Goal: Transaction & Acquisition: Download file/media

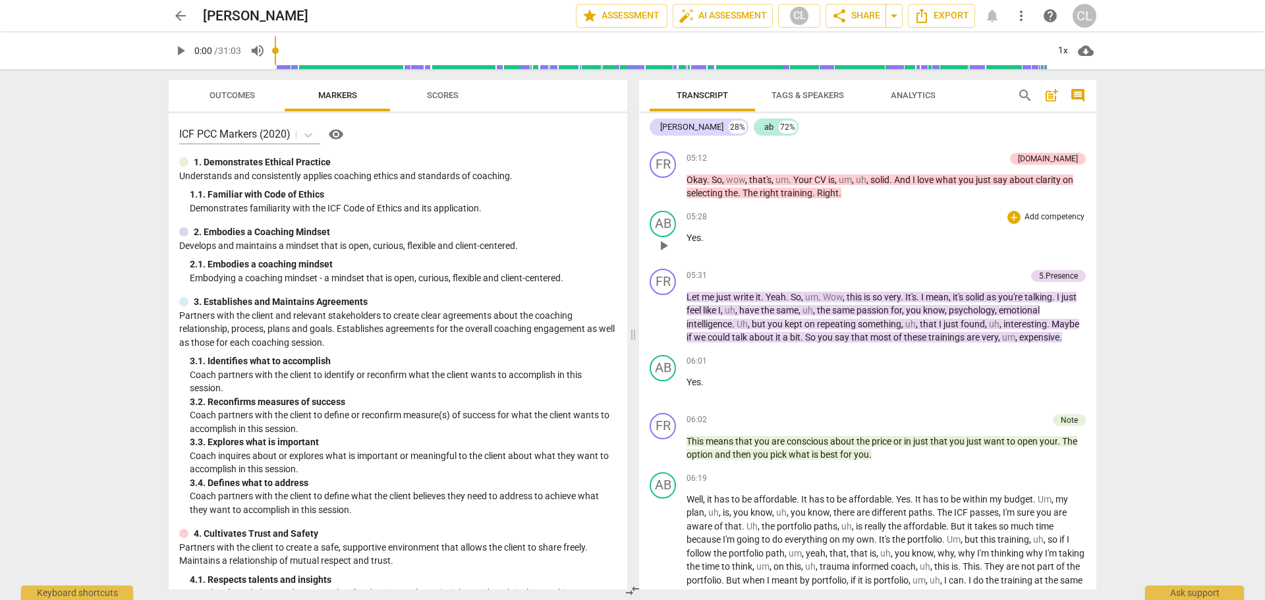
scroll to position [857, 0]
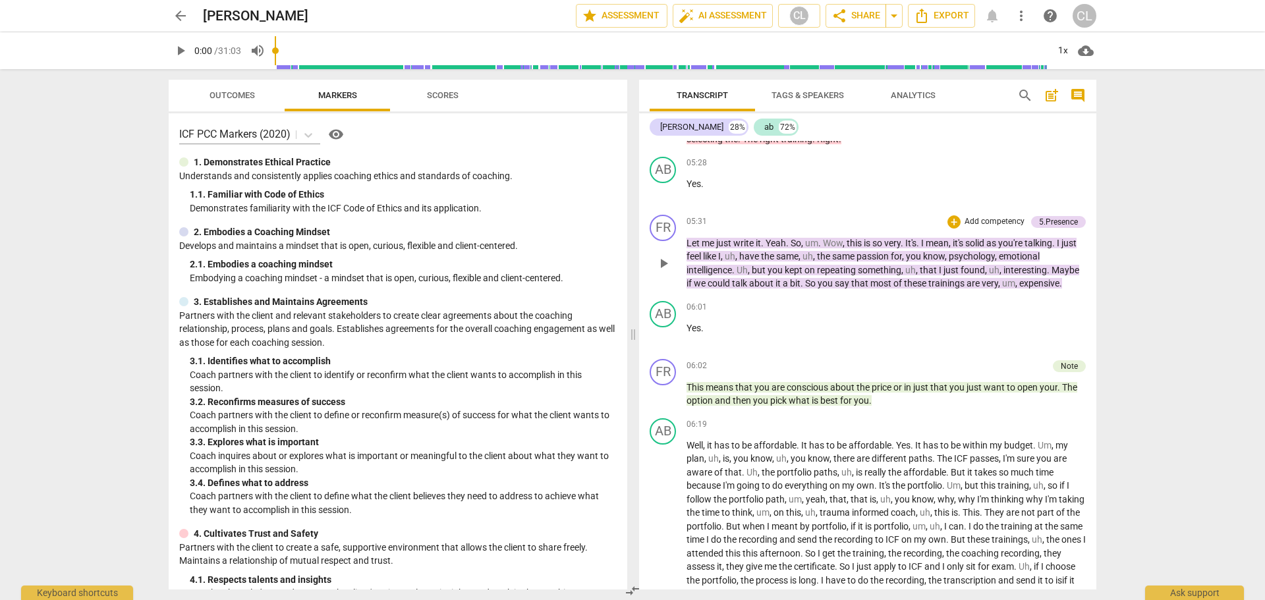
drag, startPoint x: 666, startPoint y: 256, endPoint x: 674, endPoint y: 250, distance: 9.5
click at [666, 256] on span "play_arrow" at bounding box center [664, 264] width 16 height 16
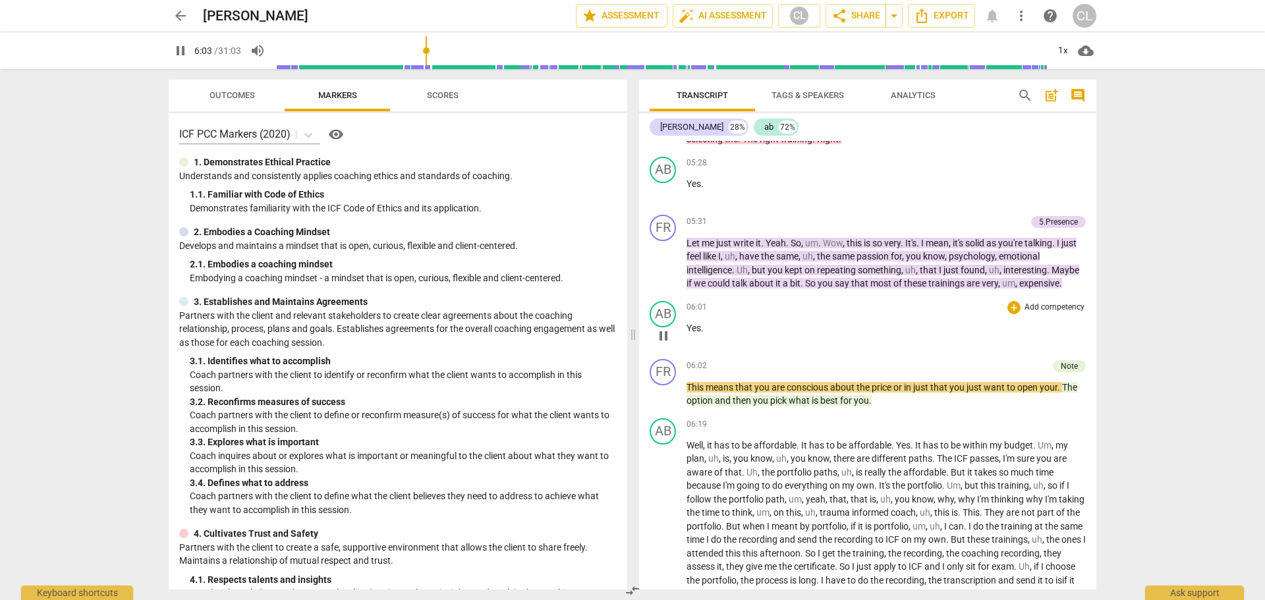
scroll to position [923, 0]
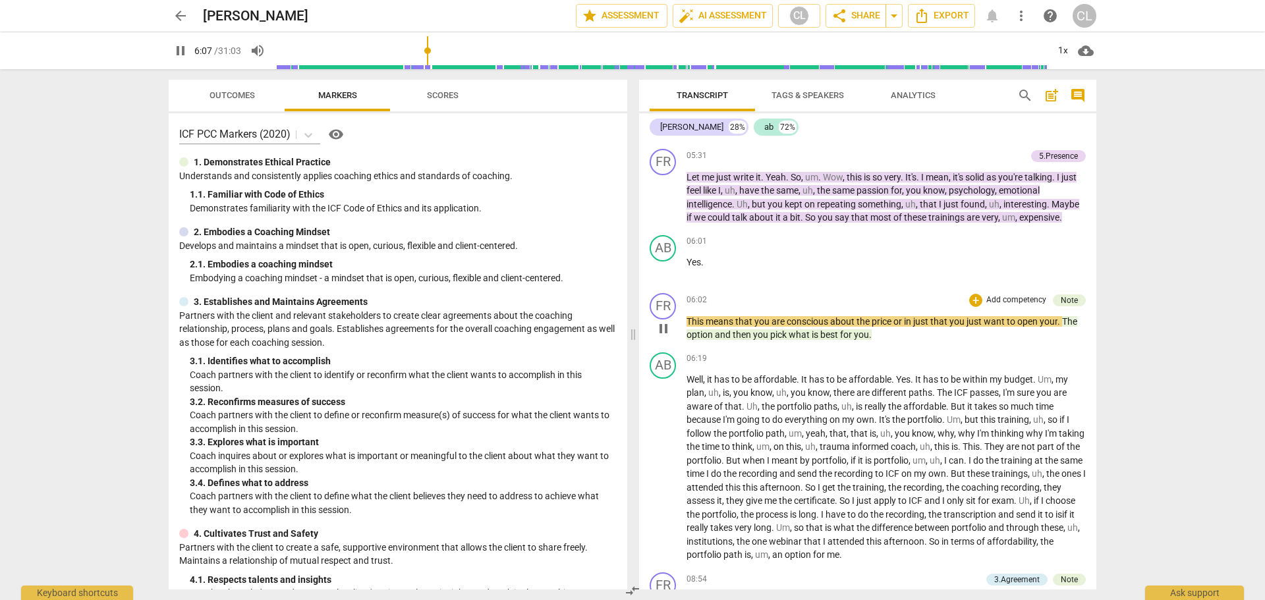
click at [662, 326] on span "pause" at bounding box center [664, 329] width 16 height 16
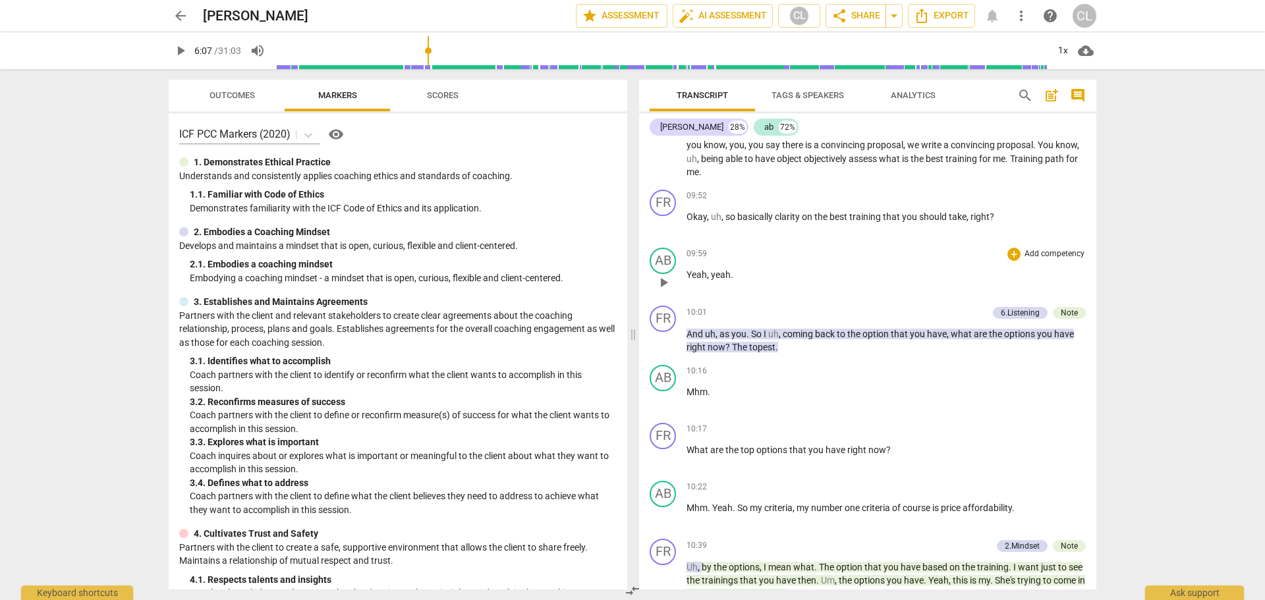
scroll to position [1516, 0]
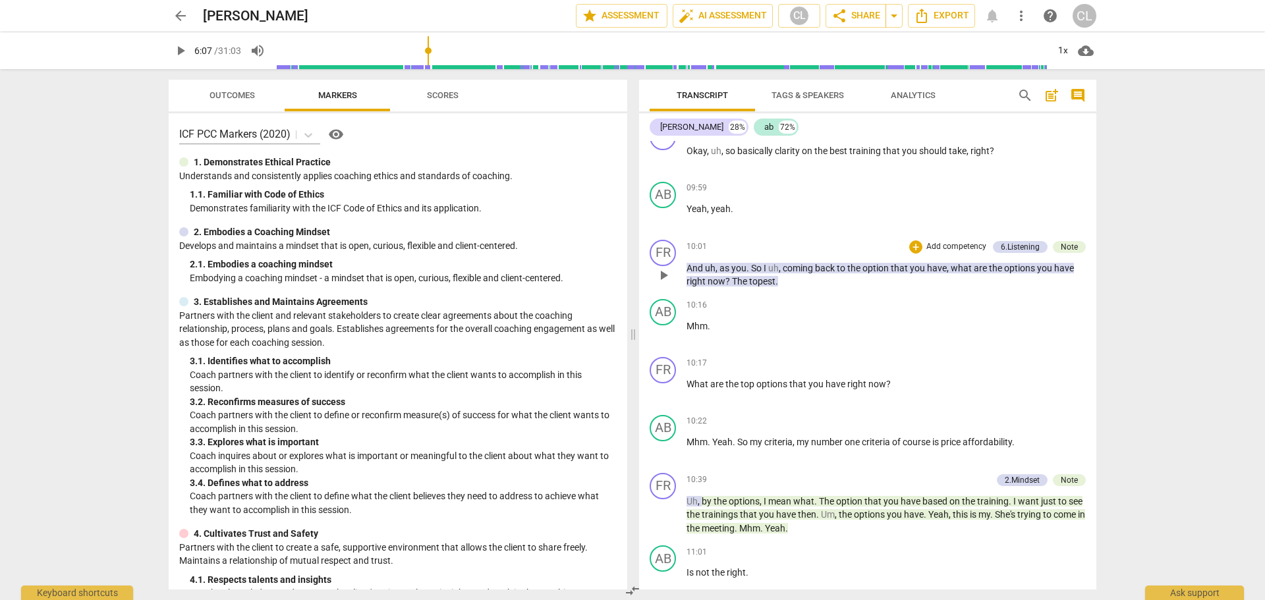
click at [669, 278] on span "play_arrow" at bounding box center [664, 276] width 16 height 16
click at [664, 275] on span "pause" at bounding box center [664, 276] width 16 height 16
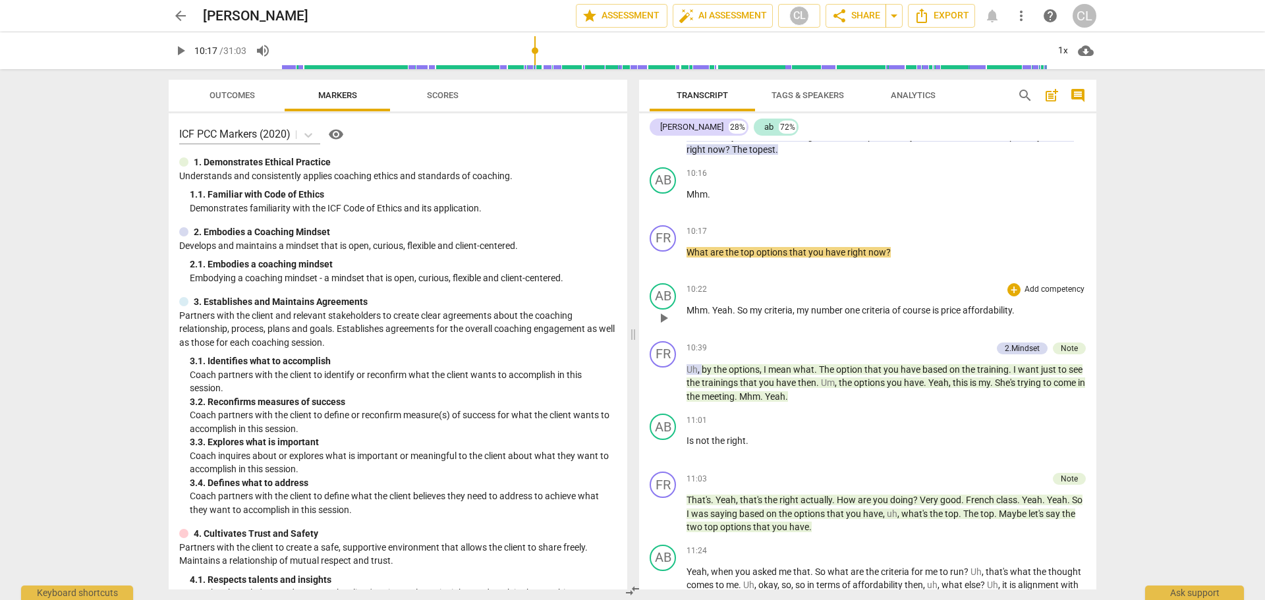
scroll to position [1714, 0]
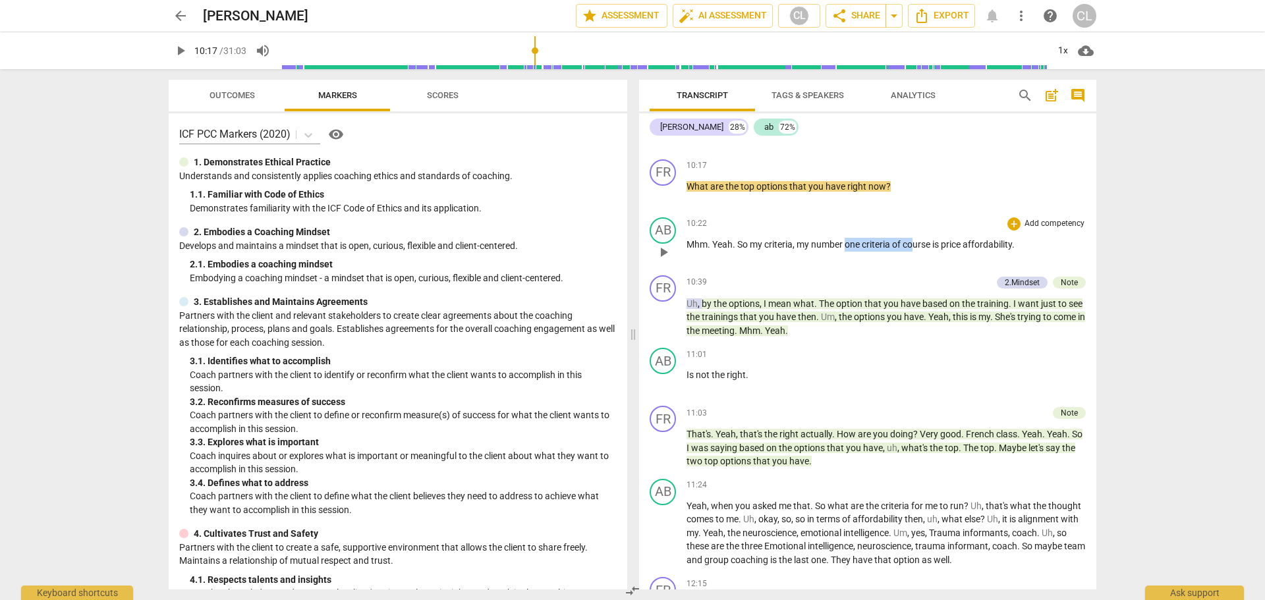
drag, startPoint x: 847, startPoint y: 243, endPoint x: 917, endPoint y: 243, distance: 69.9
click at [917, 243] on p "Mhm . Yeah . So my criteria , my number one criteria of course is price afforda…" at bounding box center [886, 245] width 399 height 14
drag, startPoint x: 813, startPoint y: 242, endPoint x: 1023, endPoint y: 248, distance: 209.7
click at [1023, 248] on p "Mhm . Yeah . So my criteria , my number one criteria of course is price afforda…" at bounding box center [886, 245] width 399 height 14
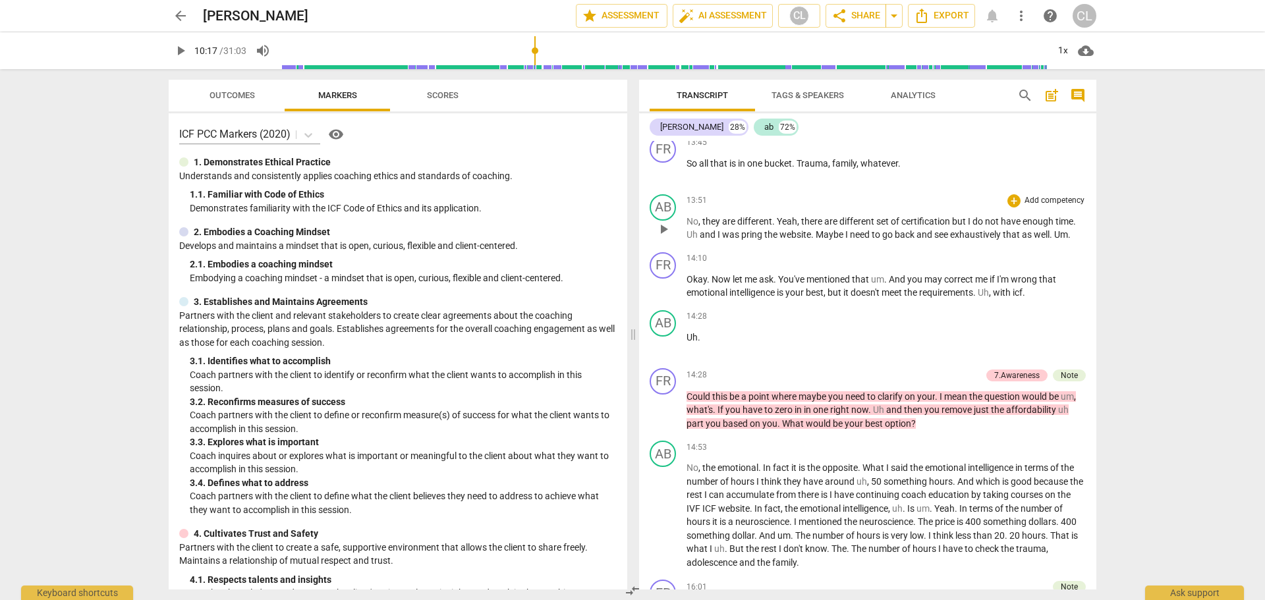
scroll to position [2636, 0]
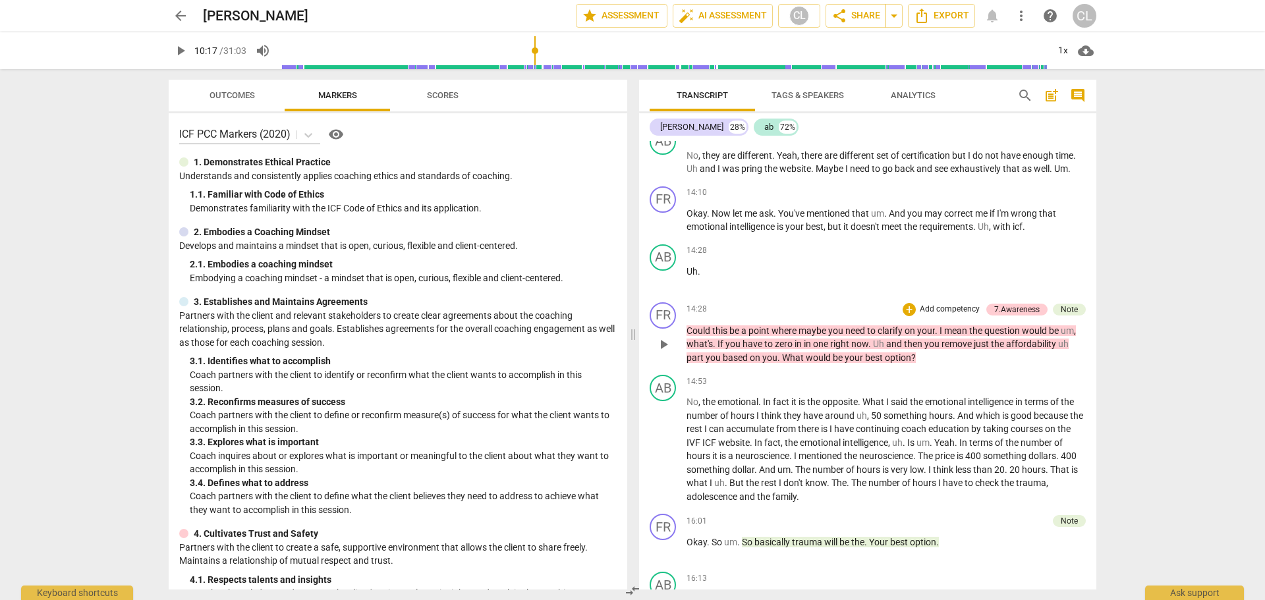
click at [695, 333] on span "Could" at bounding box center [700, 331] width 26 height 11
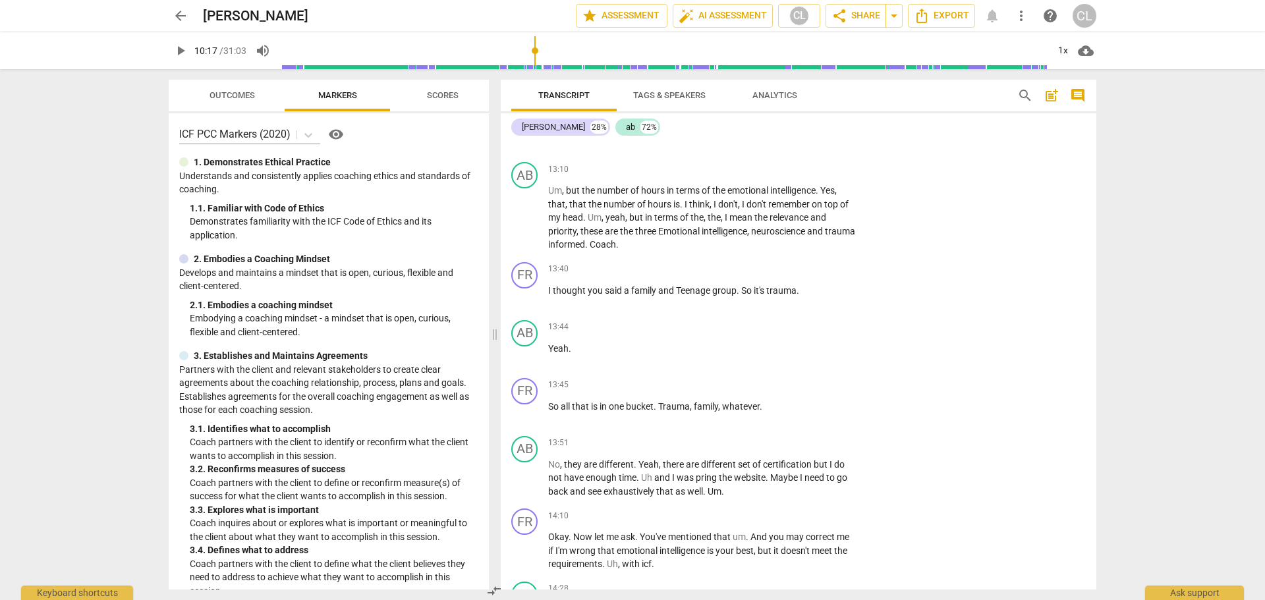
scroll to position [3161, 0]
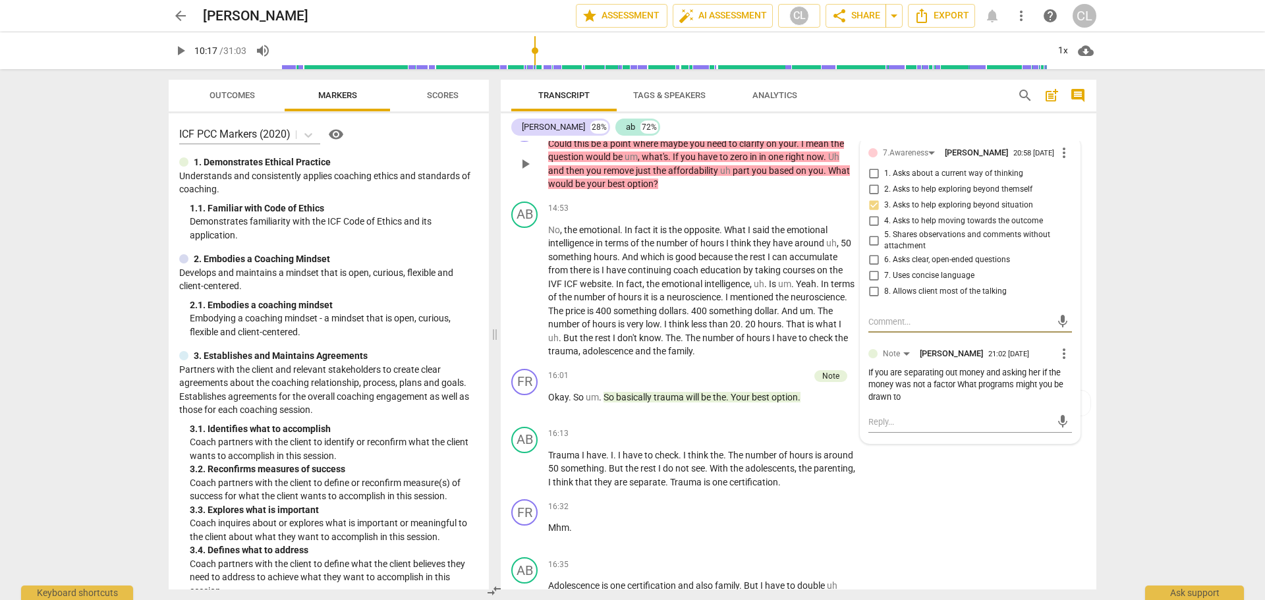
click at [568, 145] on span "Could" at bounding box center [561, 143] width 26 height 11
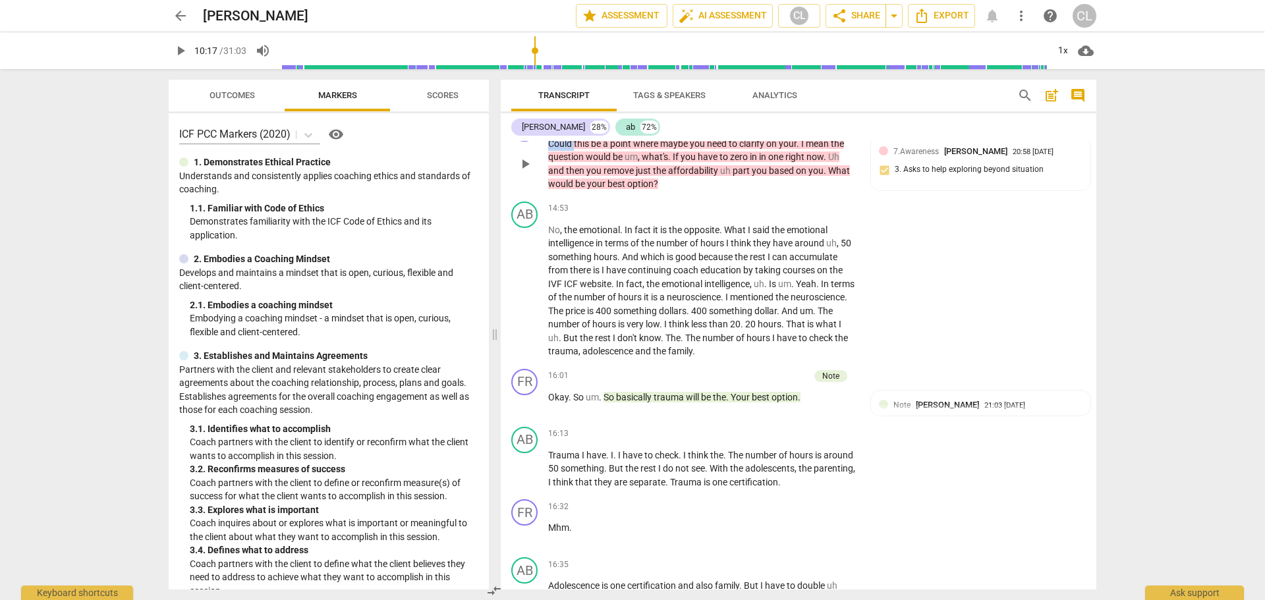
click at [568, 145] on span "Could" at bounding box center [561, 143] width 26 height 11
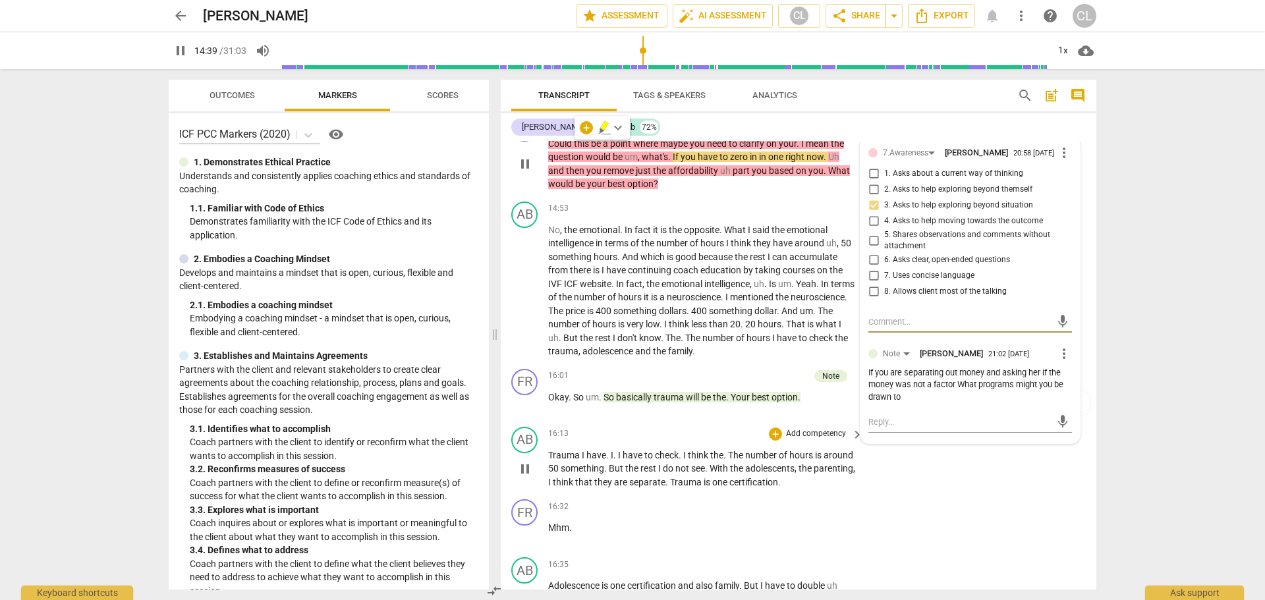
click at [983, 486] on div "AB play_arrow pause 16:13 + Add competency keyboard_arrow_right Trauma I have .…" at bounding box center [799, 458] width 596 height 73
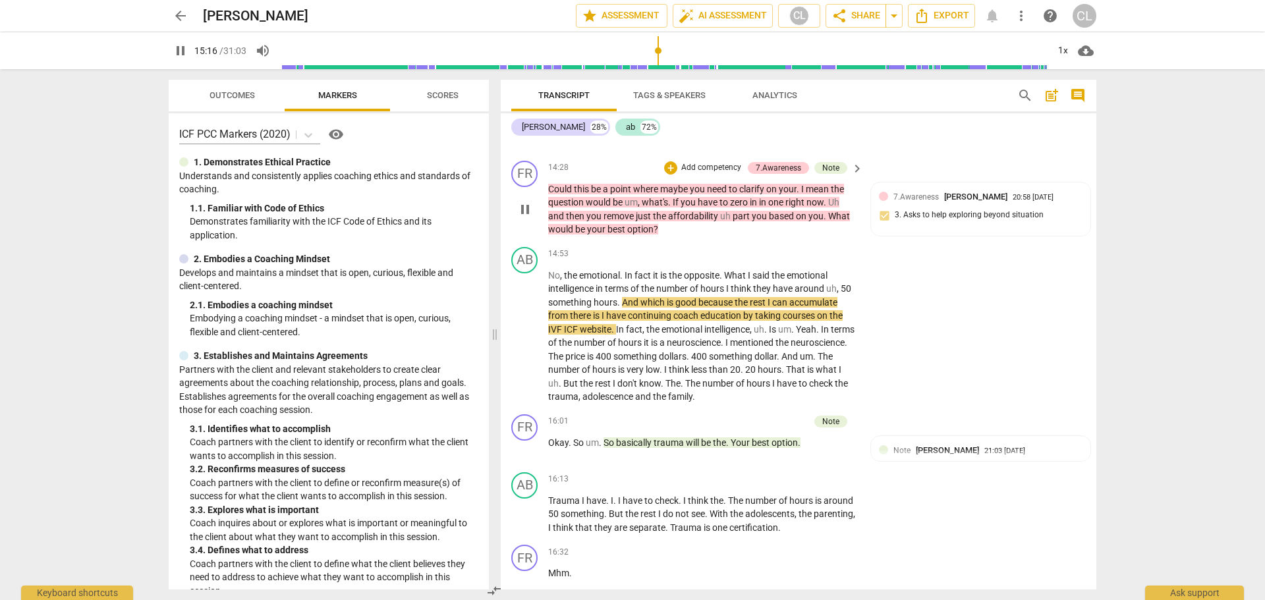
scroll to position [3095, 0]
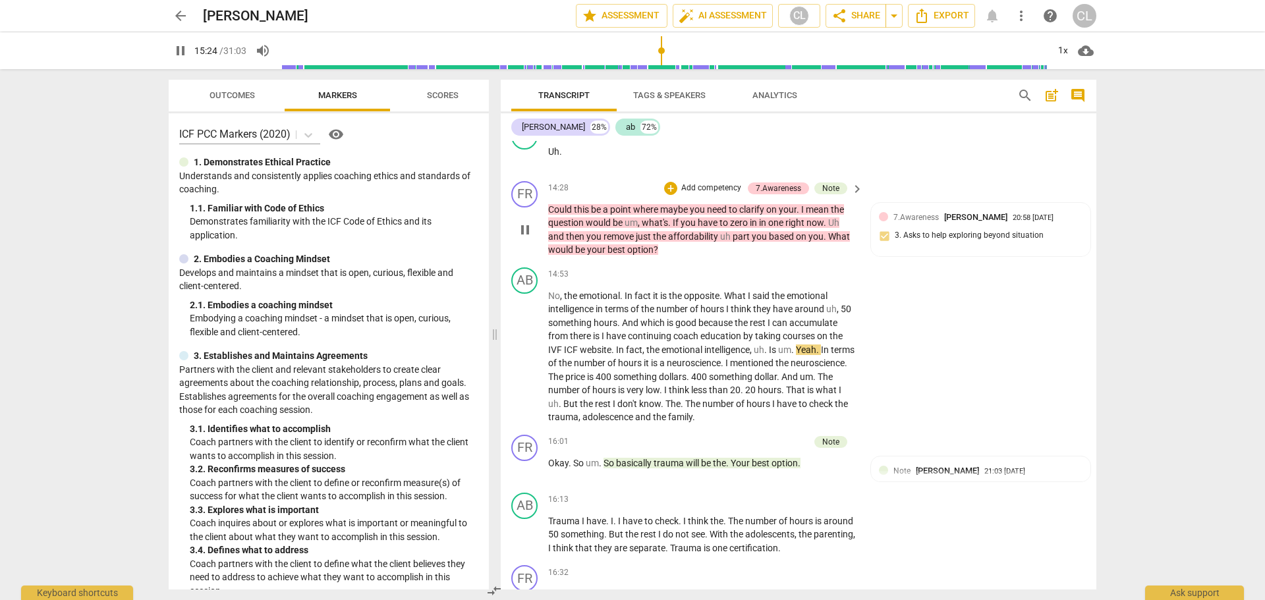
click at [529, 230] on span "pause" at bounding box center [525, 230] width 16 height 16
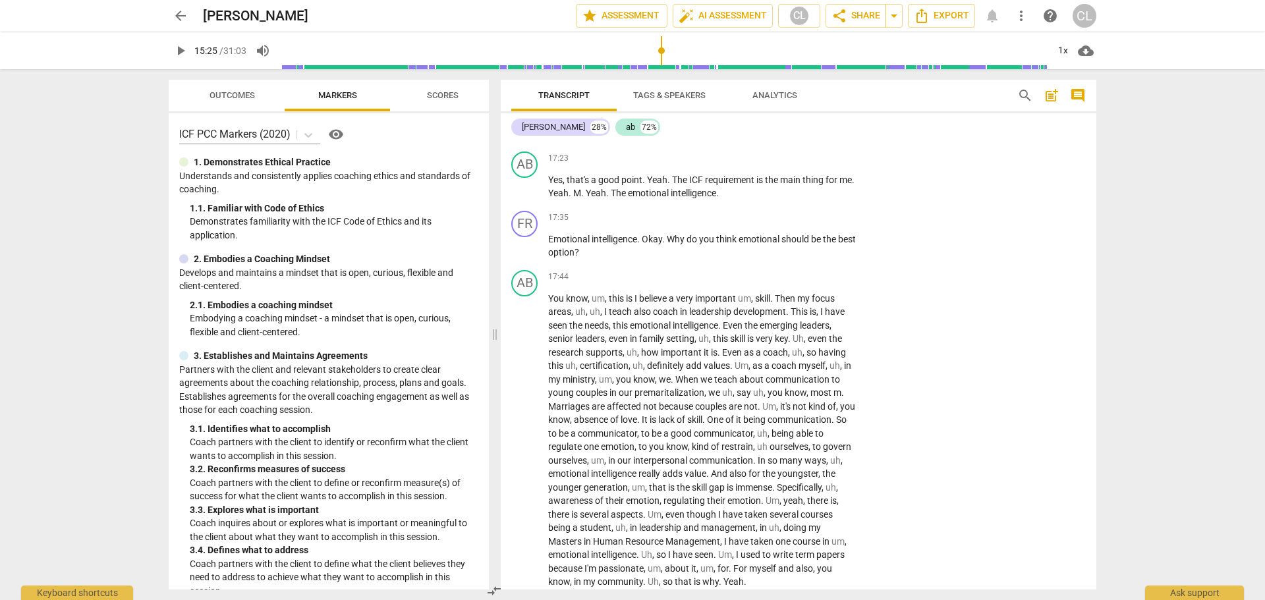
scroll to position [3754, 0]
click at [678, 236] on span "Why" at bounding box center [677, 238] width 20 height 11
click at [526, 250] on span "pause" at bounding box center [525, 246] width 16 height 16
drag, startPoint x: 670, startPoint y: 238, endPoint x: 685, endPoint y: 239, distance: 15.9
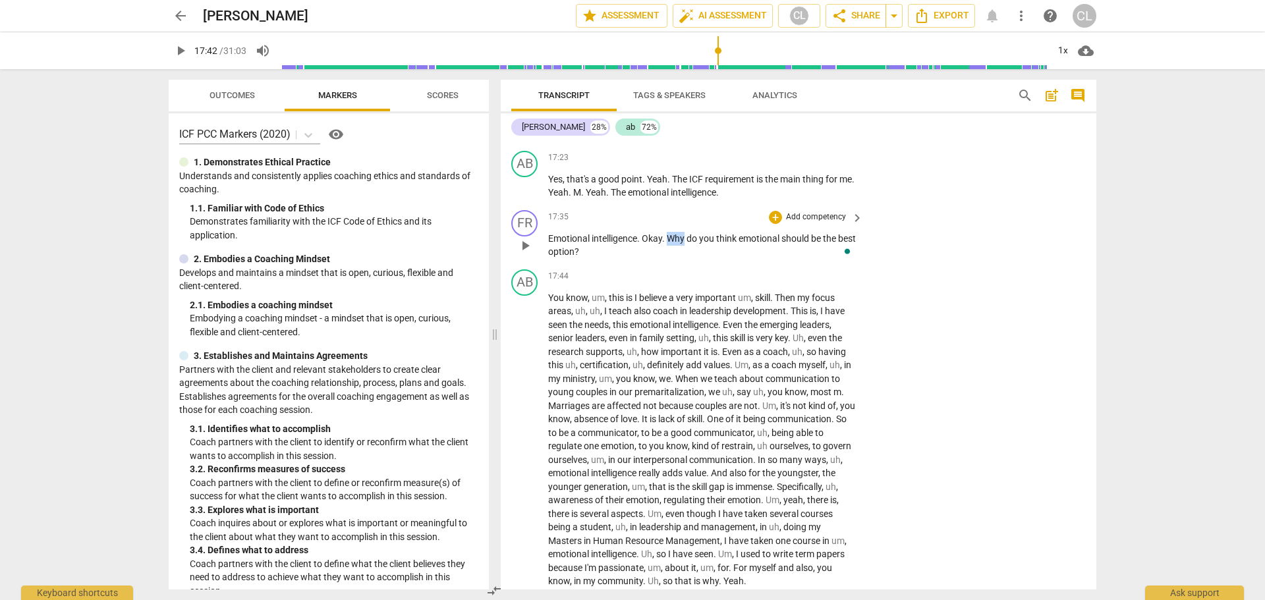
click at [685, 239] on span "Why" at bounding box center [677, 238] width 20 height 11
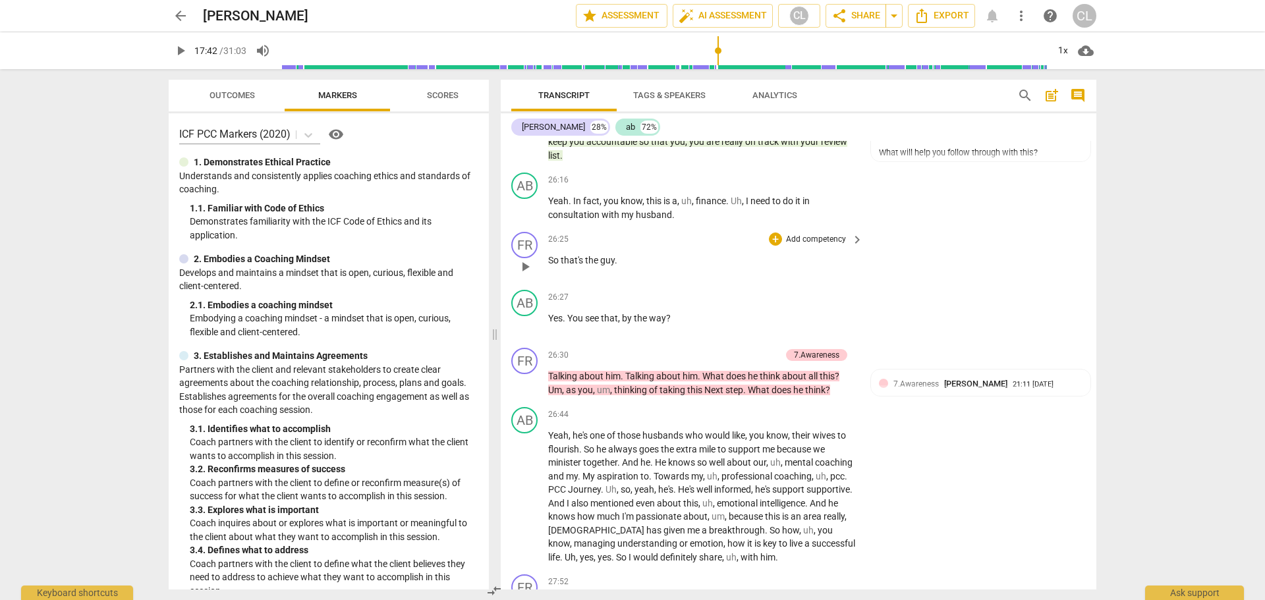
scroll to position [5599, 0]
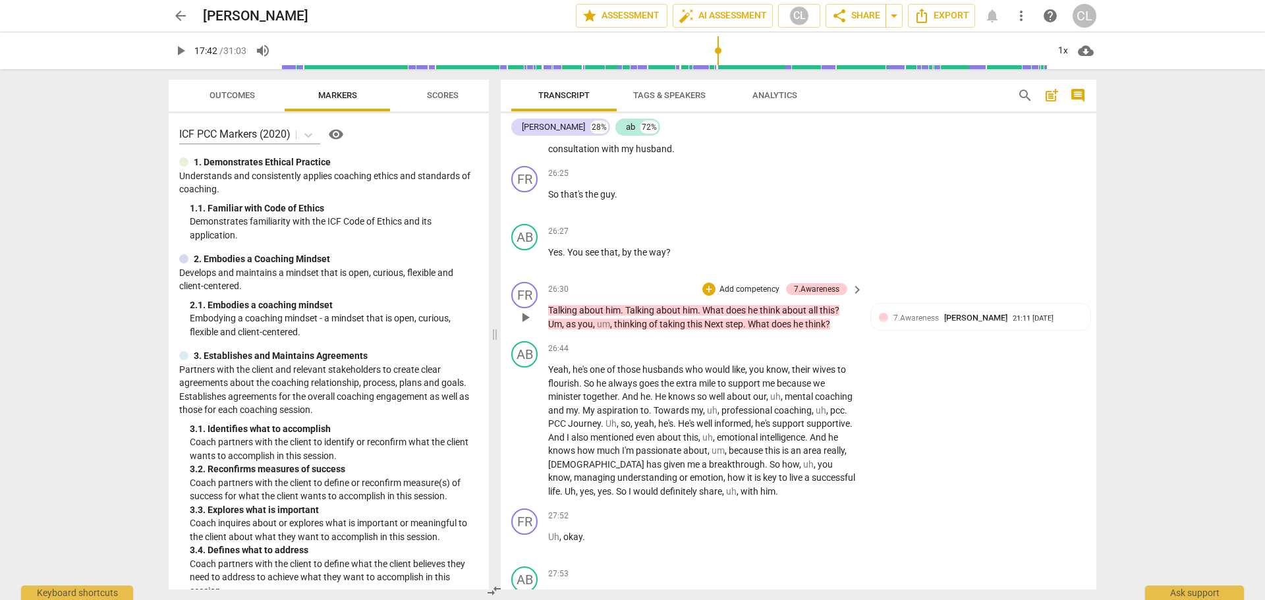
click at [521, 310] on span "play_arrow" at bounding box center [525, 318] width 16 height 16
click at [519, 310] on span "pause" at bounding box center [525, 318] width 16 height 16
type input "1604"
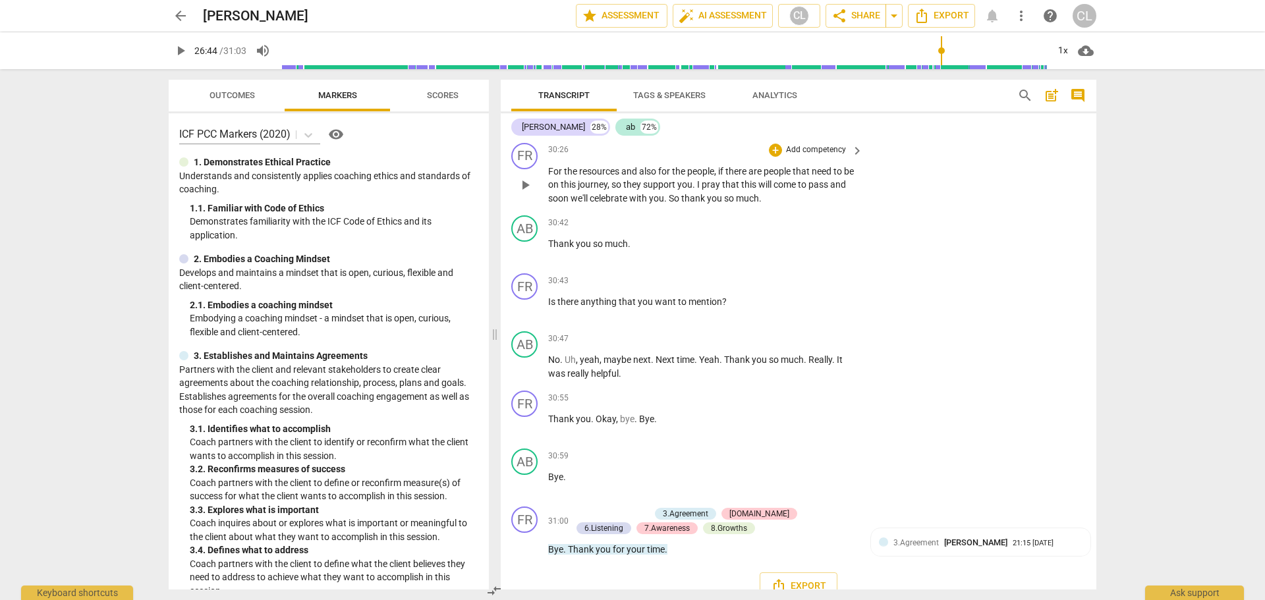
scroll to position [6529, 0]
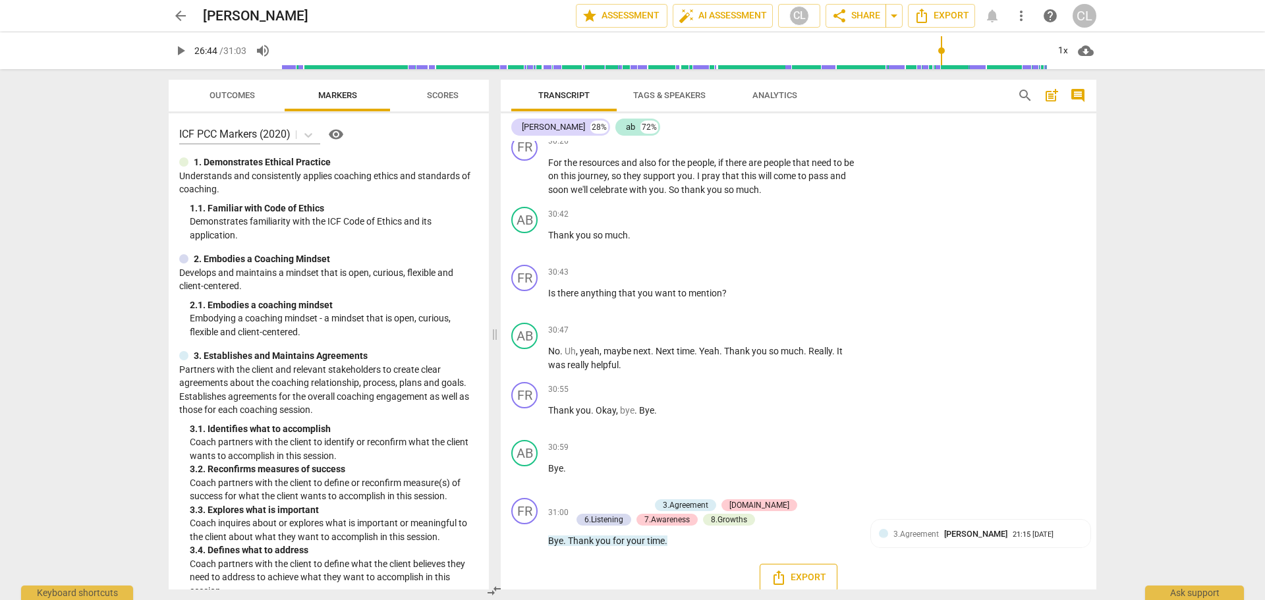
click at [807, 570] on span "Export" at bounding box center [798, 578] width 55 height 16
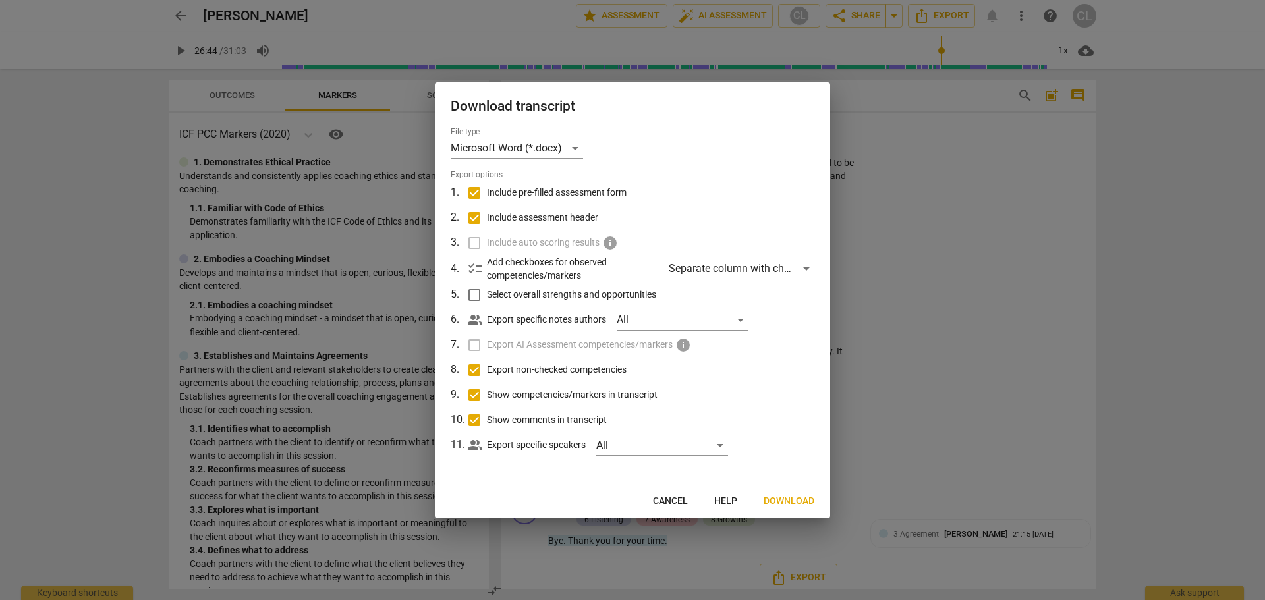
click at [790, 498] on span "Download" at bounding box center [789, 501] width 51 height 13
